Goal: Task Accomplishment & Management: Complete application form

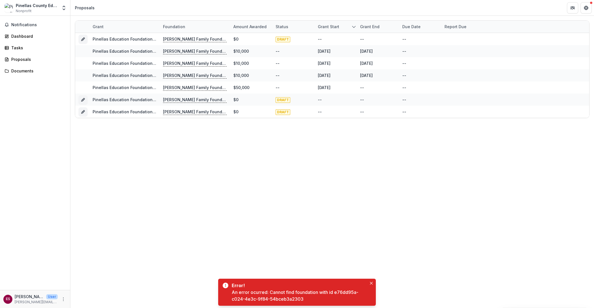
click at [42, 296] on p "[PERSON_NAME]" at bounding box center [29, 296] width 29 height 6
click at [63, 300] on icon "More" at bounding box center [63, 299] width 5 height 5
click at [88, 285] on link "Settings" at bounding box center [100, 286] width 60 height 9
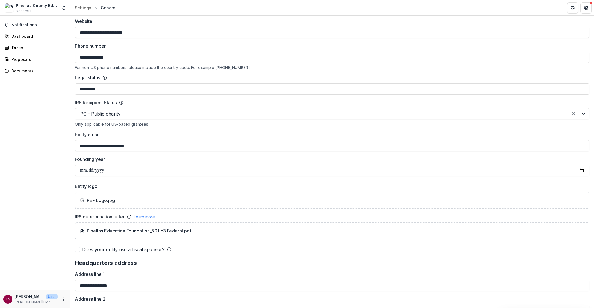
scroll to position [225, 0]
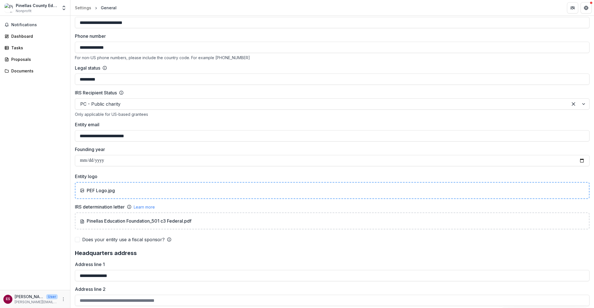
click at [93, 188] on p "PEF Logo.jpg" at bounding box center [101, 190] width 28 height 7
type input "**********"
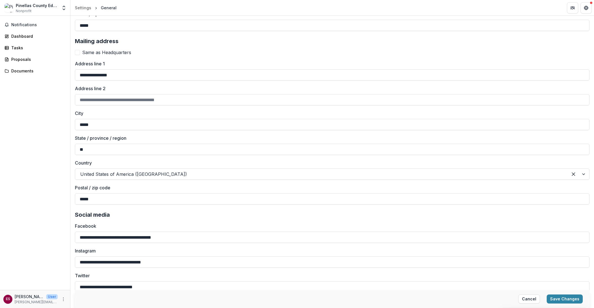
scroll to position [656, 0]
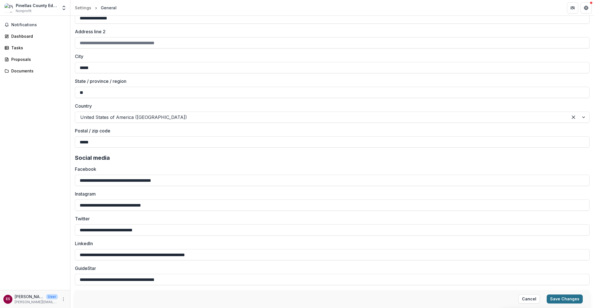
click at [563, 297] on button "Save Changes" at bounding box center [565, 298] width 36 height 9
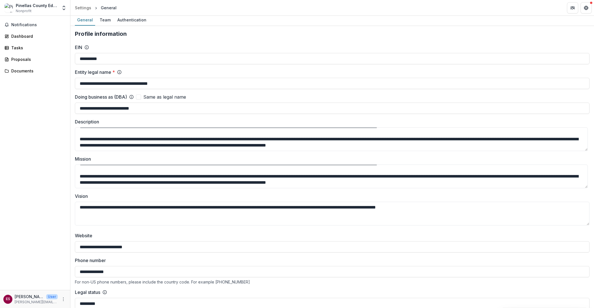
scroll to position [0, 0]
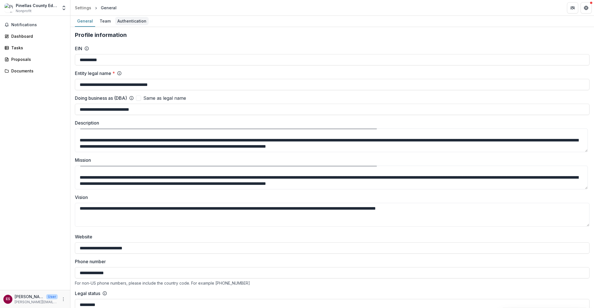
click at [134, 21] on div "Authentication" at bounding box center [132, 21] width 34 height 8
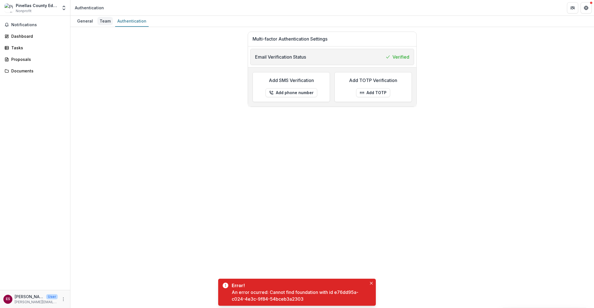
click at [106, 18] on div "Team" at bounding box center [104, 21] width 15 height 8
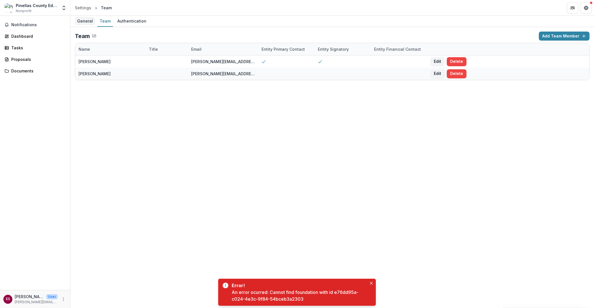
click at [86, 20] on div "General" at bounding box center [85, 21] width 20 height 8
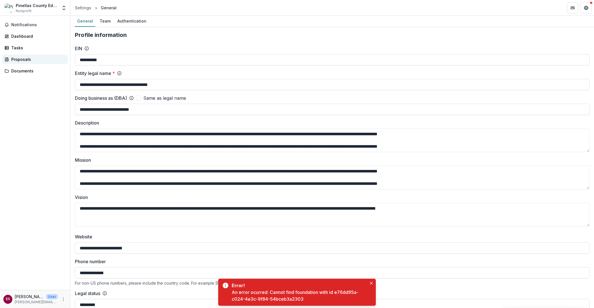
click at [22, 60] on div "Proposals" at bounding box center [37, 59] width 52 height 6
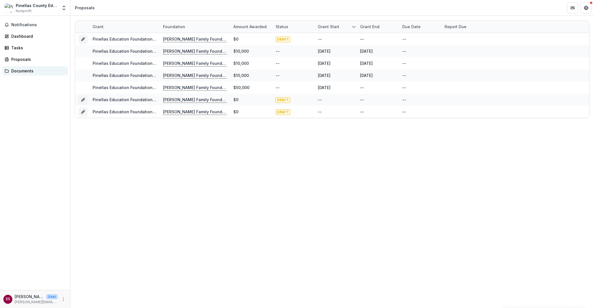
click at [18, 72] on div "Documents" at bounding box center [37, 71] width 52 height 6
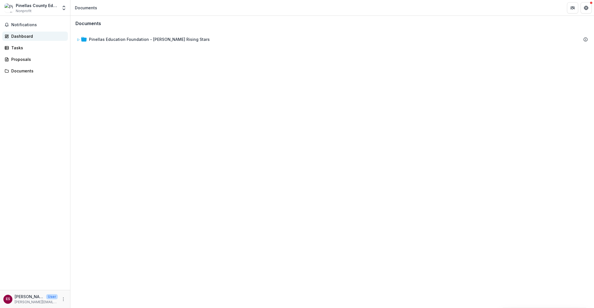
click at [20, 38] on div "Dashboard" at bounding box center [37, 36] width 52 height 6
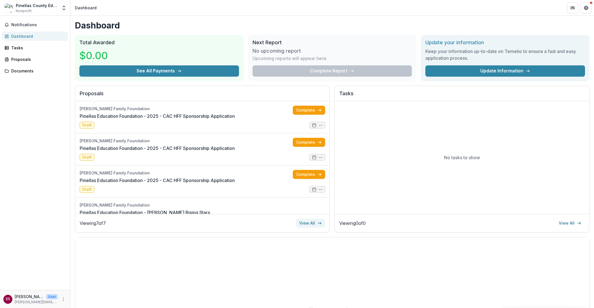
click at [303, 223] on link "View All" at bounding box center [310, 223] width 29 height 9
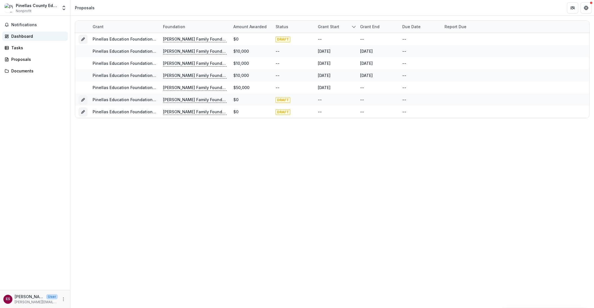
click at [27, 37] on div "Dashboard" at bounding box center [37, 36] width 52 height 6
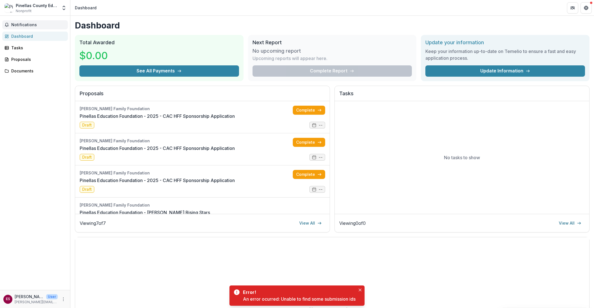
click at [29, 23] on span "Notifications" at bounding box center [38, 25] width 54 height 5
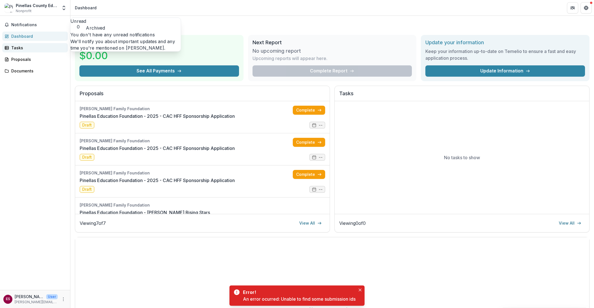
click at [23, 50] on div "Tasks" at bounding box center [37, 48] width 52 height 6
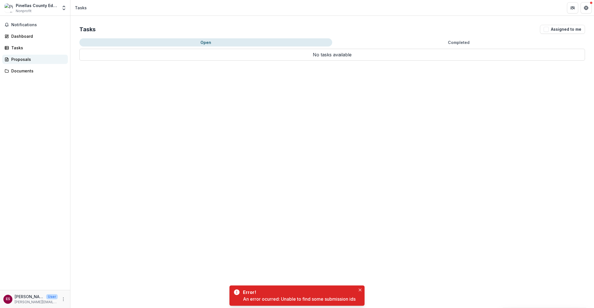
click at [20, 59] on div "Proposals" at bounding box center [37, 59] width 52 height 6
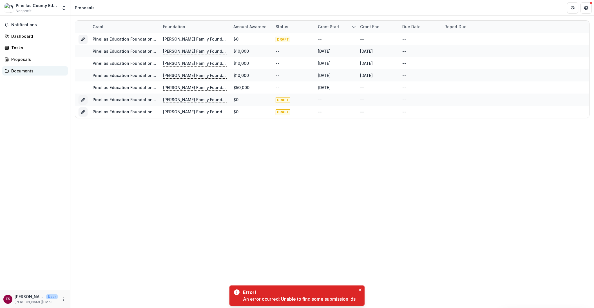
click at [22, 73] on div "Documents" at bounding box center [37, 71] width 52 height 6
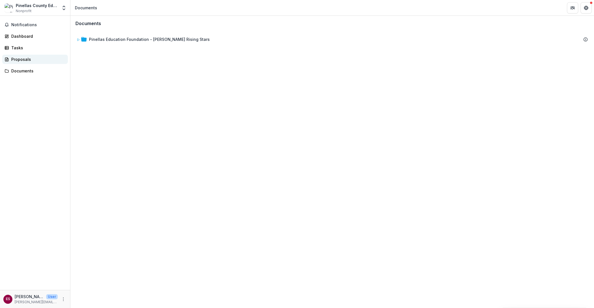
click at [21, 62] on div "Proposals" at bounding box center [37, 59] width 52 height 6
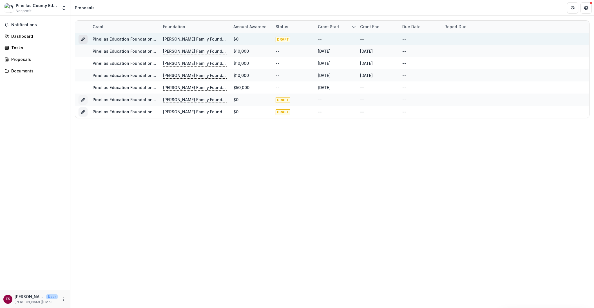
click at [81, 40] on icon "Grant 575dd6c4-dba6-4f94-a569-f78bc67fa2ea" at bounding box center [83, 39] width 5 height 5
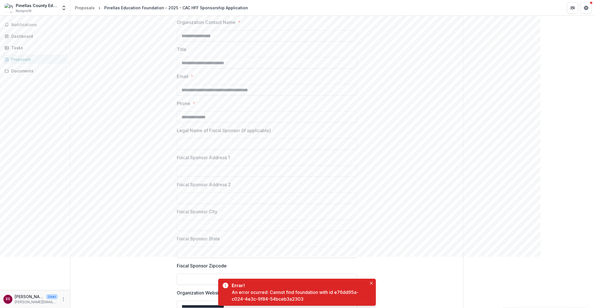
scroll to position [474, 0]
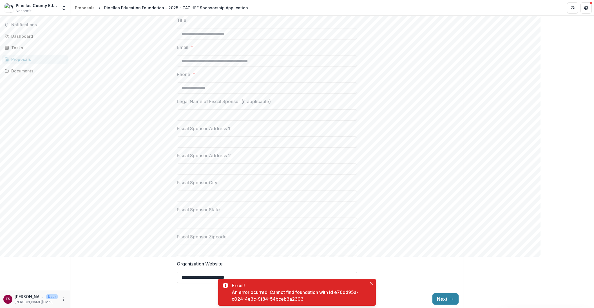
click at [440, 297] on button "Next" at bounding box center [446, 298] width 26 height 11
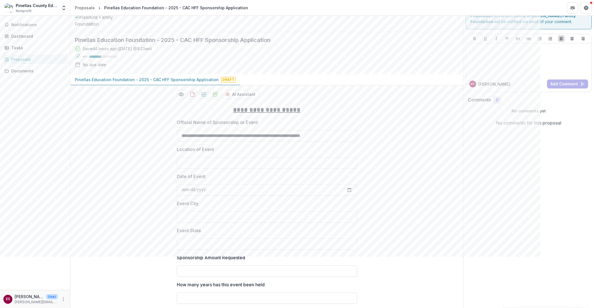
scroll to position [28, 0]
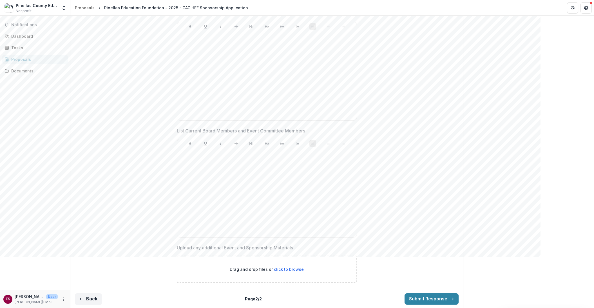
scroll to position [526, 0]
click at [84, 300] on button "Back" at bounding box center [88, 298] width 27 height 11
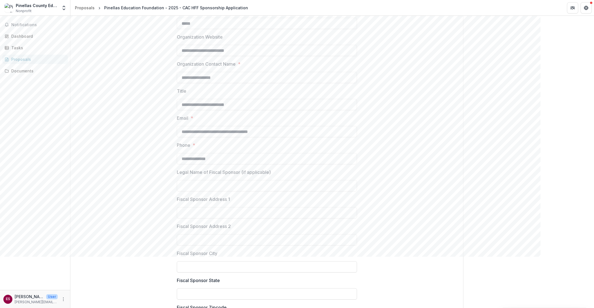
scroll to position [305, 0]
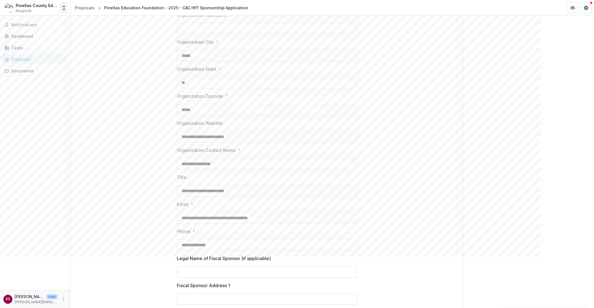
click at [64, 6] on polyline "Open entity switcher" at bounding box center [64, 6] width 2 height 1
click at [54, 43] on div "Pinellas County Education Foundation" at bounding box center [42, 41] width 56 height 6
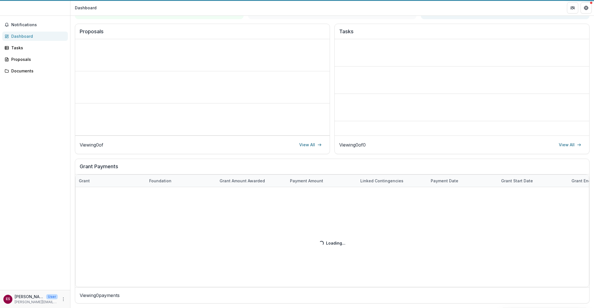
scroll to position [62, 0]
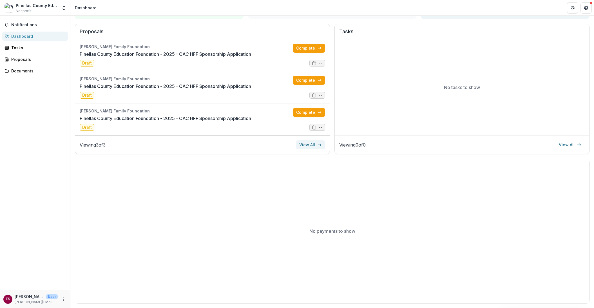
click at [314, 146] on link "View All" at bounding box center [310, 144] width 29 height 9
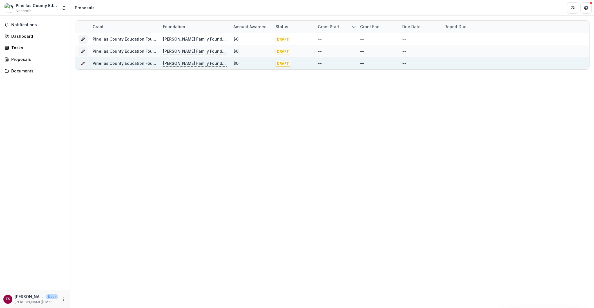
click at [121, 65] on link "Pinellas County Education Foundation - 2025 - CAC HFF Sponsorship Application" at bounding box center [172, 63] width 159 height 5
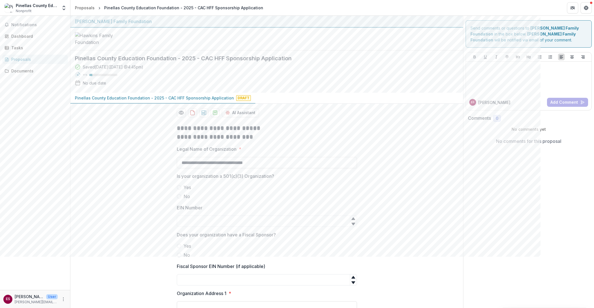
click at [32, 6] on div "Pinellas County Education Foundation" at bounding box center [37, 6] width 42 height 6
click at [63, 8] on icon "Open entity switcher" at bounding box center [64, 8] width 6 height 6
click at [53, 33] on div "Pinellas Education Foundation" at bounding box center [42, 31] width 56 height 6
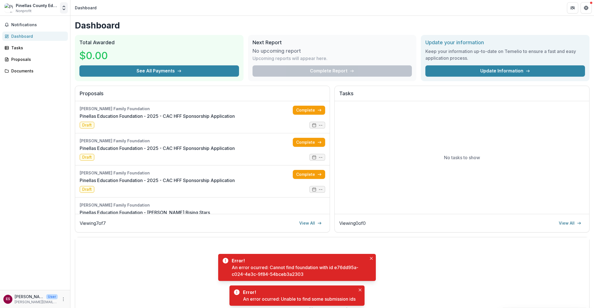
click at [66, 5] on icon "Open entity switcher" at bounding box center [64, 8] width 6 height 6
click at [49, 40] on div "Pinellas County Education Foundation" at bounding box center [42, 41] width 56 height 6
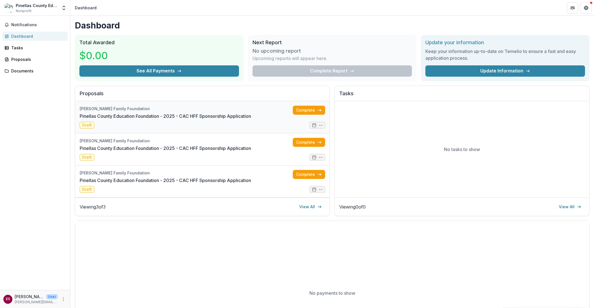
click at [188, 118] on link "Pinellas County Education Foundation - 2025 - CAC HFF Sponsorship Application" at bounding box center [166, 116] width 172 height 7
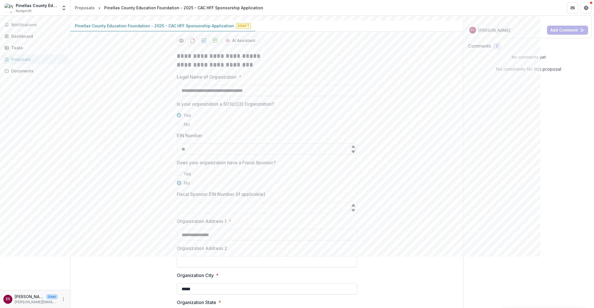
scroll to position [24, 0]
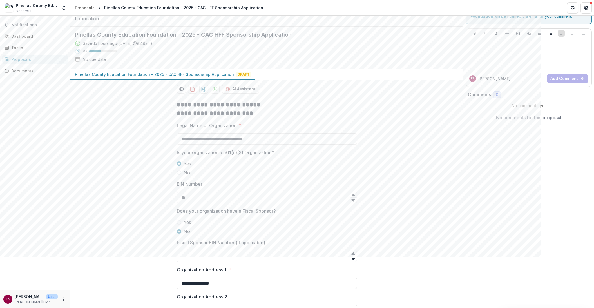
drag, startPoint x: 194, startPoint y: 211, endPoint x: 166, endPoint y: 210, distance: 27.6
paste input "********"
type input "**"
click at [354, 167] on label "Yes" at bounding box center [267, 163] width 180 height 7
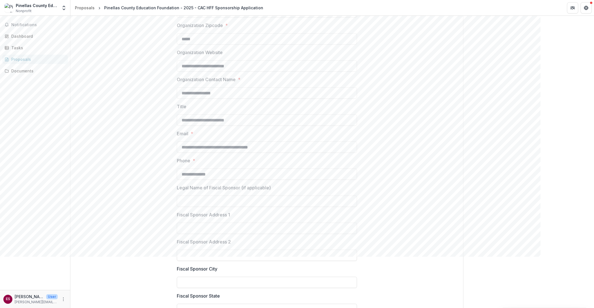
scroll to position [474, 0]
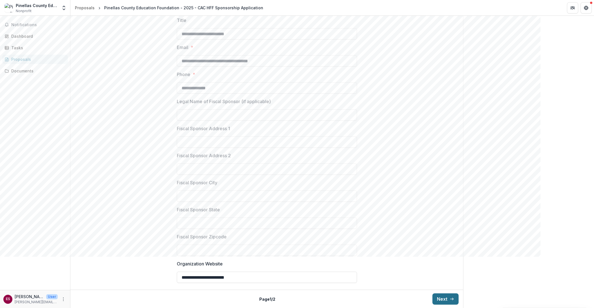
click at [442, 299] on button "Next" at bounding box center [446, 298] width 26 height 11
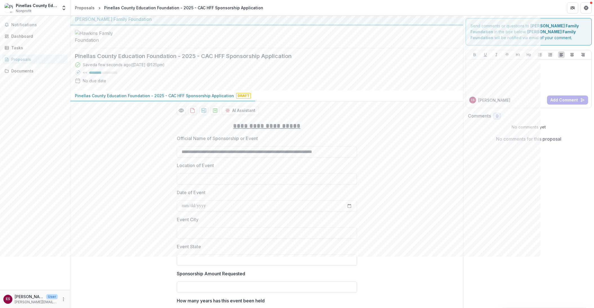
scroll to position [0, 0]
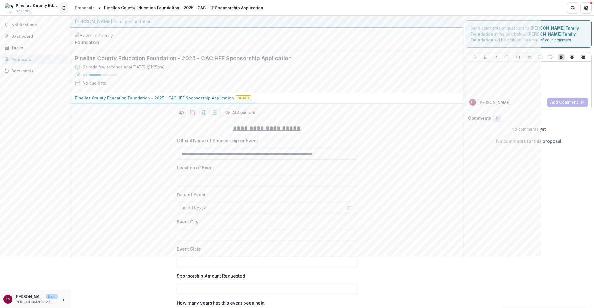
click at [62, 10] on icon "Open entity switcher" at bounding box center [64, 8] width 6 height 6
click at [47, 37] on link "Pinellas County Education Foundation" at bounding box center [40, 41] width 79 height 10
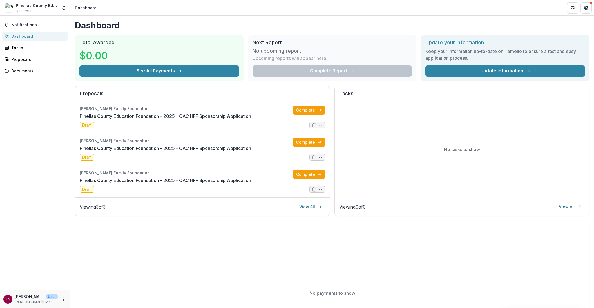
click at [53, 5] on div "Pinellas County Education Foundation" at bounding box center [37, 6] width 42 height 6
click at [21, 61] on div "Proposals" at bounding box center [37, 59] width 52 height 6
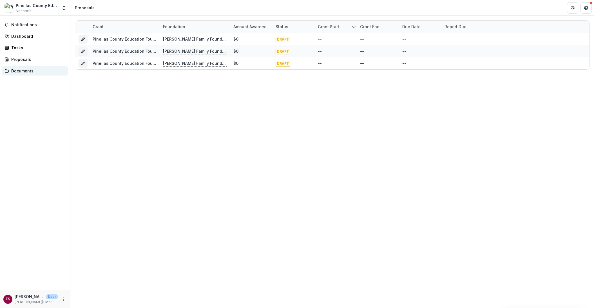
click at [22, 74] on div "Documents" at bounding box center [37, 71] width 52 height 6
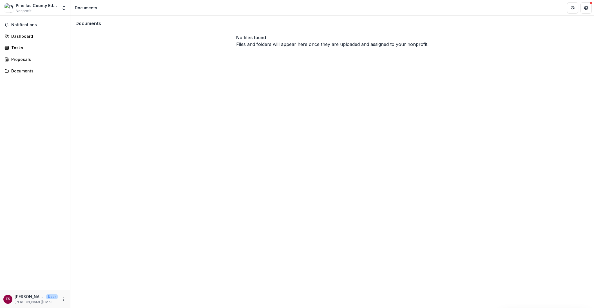
click at [44, 6] on div "Pinellas County Education Foundation" at bounding box center [37, 6] width 42 height 6
click at [62, 8] on icon "Open entity switcher" at bounding box center [64, 8] width 6 height 6
click at [47, 31] on div "Pinellas Education Foundation" at bounding box center [42, 31] width 56 height 6
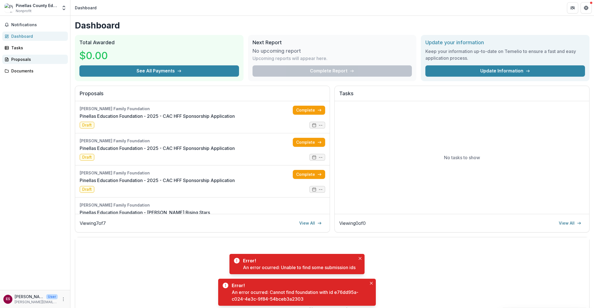
click at [16, 59] on div "Proposals" at bounding box center [37, 59] width 52 height 6
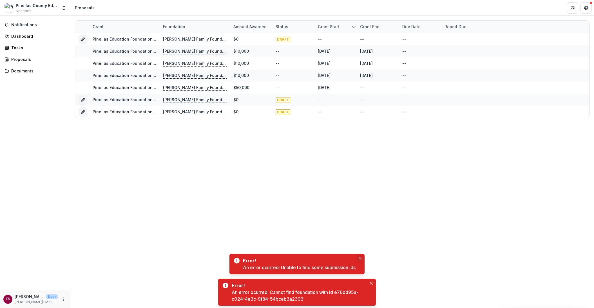
click at [361, 257] on icon "Close" at bounding box center [360, 258] width 3 height 3
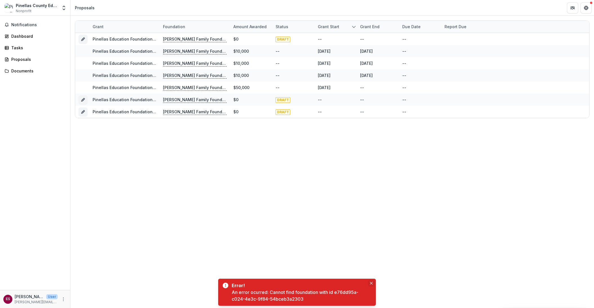
drag, startPoint x: 374, startPoint y: 284, endPoint x: 342, endPoint y: 263, distance: 38.1
click at [374, 284] on button "Close" at bounding box center [371, 283] width 7 height 7
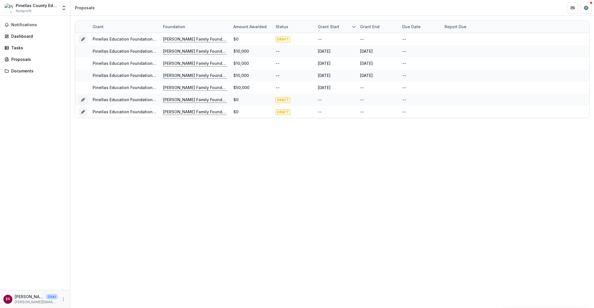
click at [312, 243] on div "Grant Foundation Amount awarded Status Grant start Grant end Due Date Report Du…" at bounding box center [332, 162] width 524 height 292
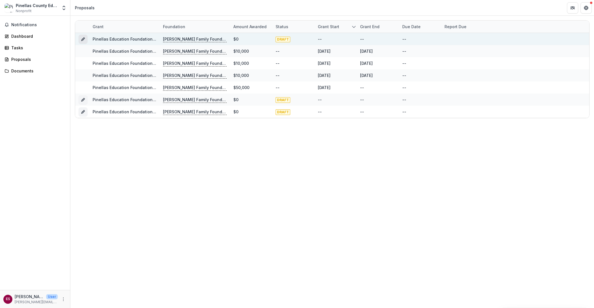
click at [84, 37] on button "Grant 575dd6c4-dba6-4f94-a569-f78bc67fa2ea" at bounding box center [83, 39] width 9 height 9
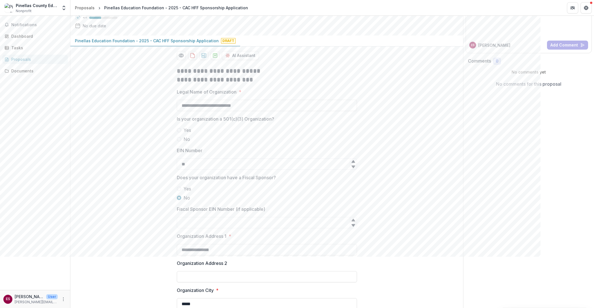
scroll to position [84, 0]
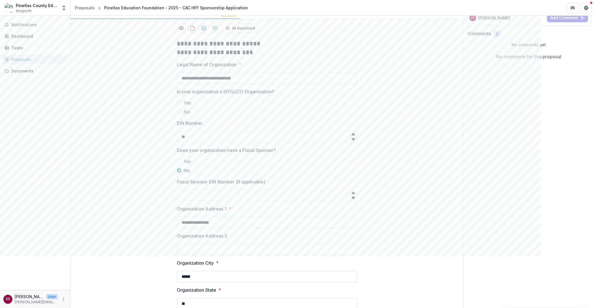
drag, startPoint x: 192, startPoint y: 148, endPoint x: 152, endPoint y: 142, distance: 40.4
paste input "********"
type input "**"
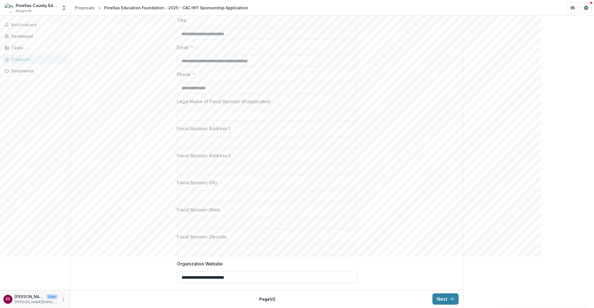
scroll to position [474, 0]
click at [453, 297] on button "Next" at bounding box center [446, 298] width 26 height 11
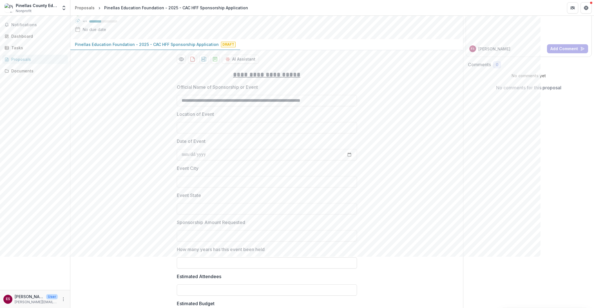
scroll to position [0, 0]
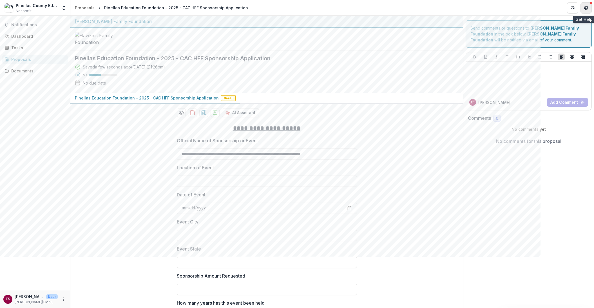
click at [586, 10] on button "Get Help" at bounding box center [586, 7] width 11 height 11
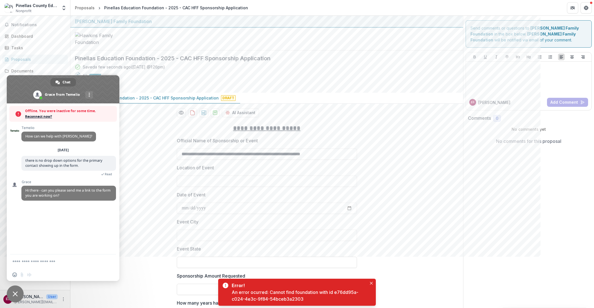
click at [46, 117] on span "Reconnect now?" at bounding box center [69, 117] width 89 height 6
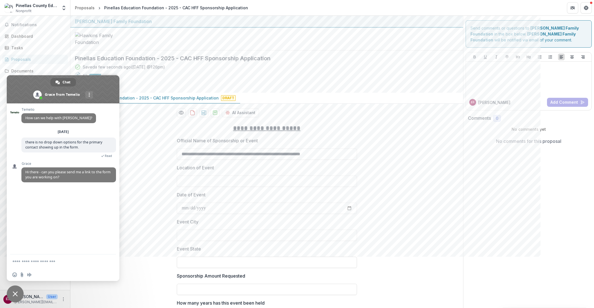
click at [73, 264] on textarea "Compose your message..." at bounding box center [56, 261] width 89 height 5
click at [84, 262] on textarea "Compose your message..." at bounding box center [56, 261] width 89 height 5
type textarea "**********"
click at [26, 262] on textarea "Compose your message..." at bounding box center [56, 261] width 89 height 5
paste textarea "**********"
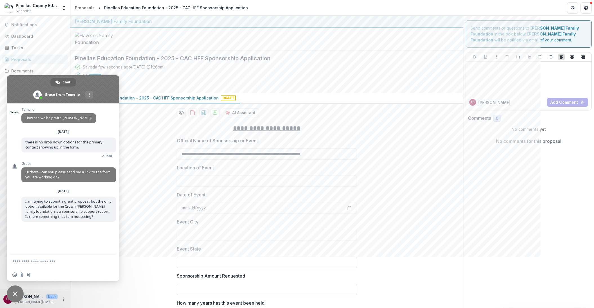
type textarea "**********"
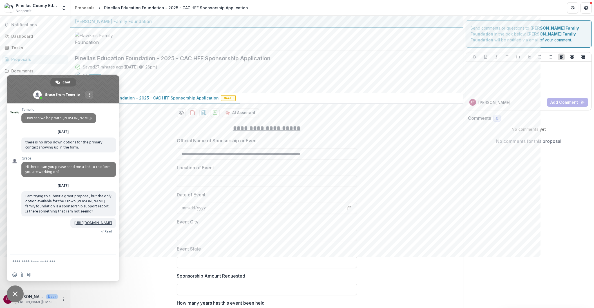
click at [60, 300] on button "More" at bounding box center [63, 299] width 7 height 7
click at [89, 294] on button "Logout" at bounding box center [100, 296] width 60 height 9
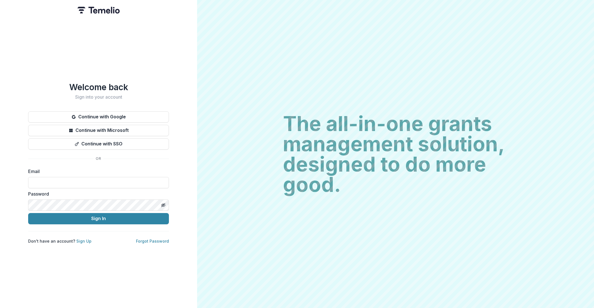
click at [213, 277] on div "The all-in-one grants management solution, designed to do more good. The all-in…" at bounding box center [395, 154] width 397 height 308
click at [68, 180] on input at bounding box center [98, 182] width 141 height 11
type input "**********"
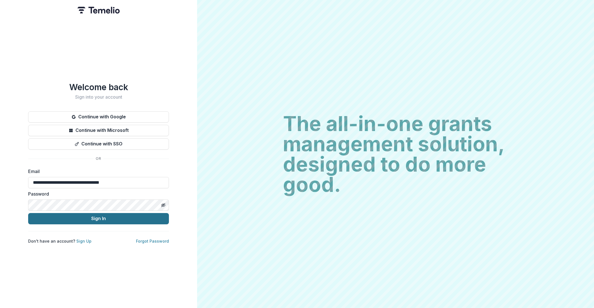
click at [82, 216] on button "Sign In" at bounding box center [98, 218] width 141 height 11
